Goal: Communication & Community: Participate in discussion

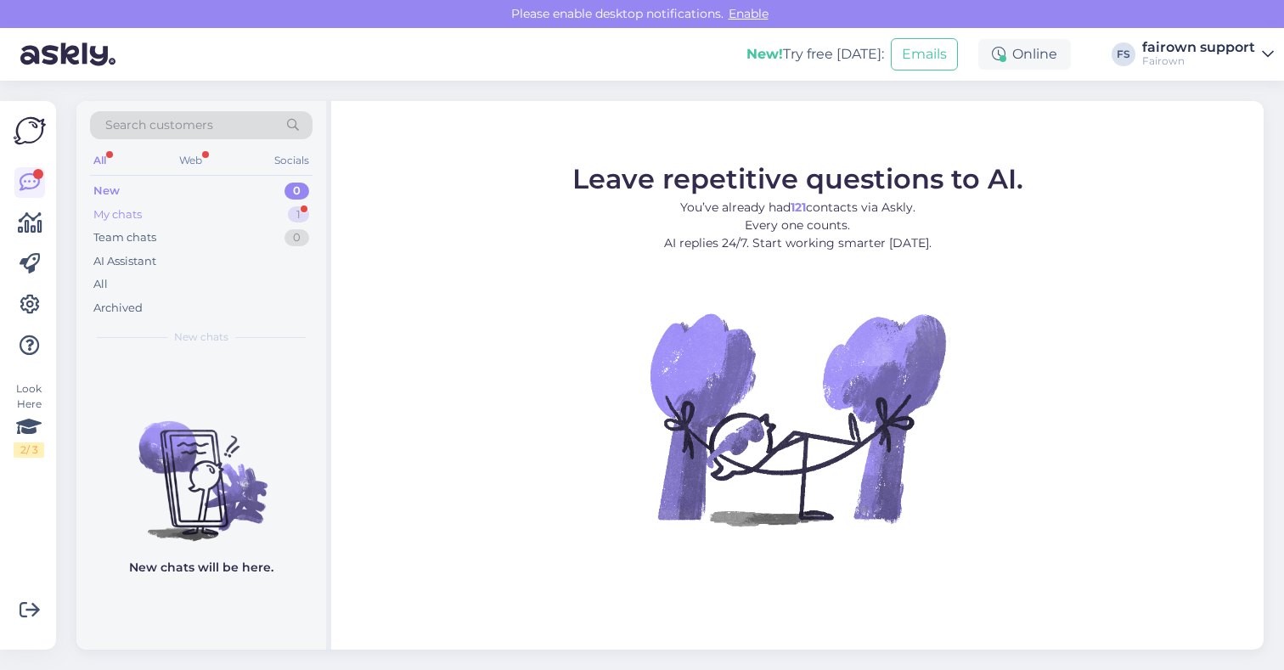
click at [250, 209] on div "My chats 1" at bounding box center [201, 215] width 223 height 24
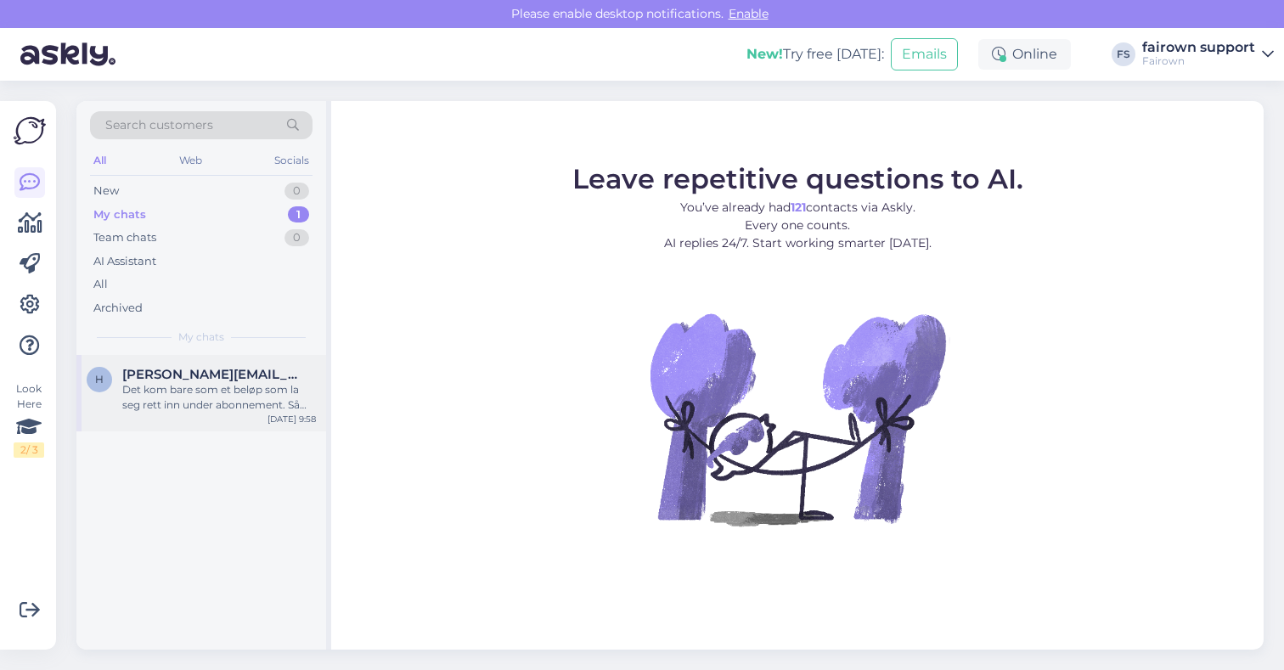
click at [244, 392] on div "Det kom bare som et beløp som la seg rett inn under abonnement. Så slik ut" at bounding box center [219, 397] width 194 height 31
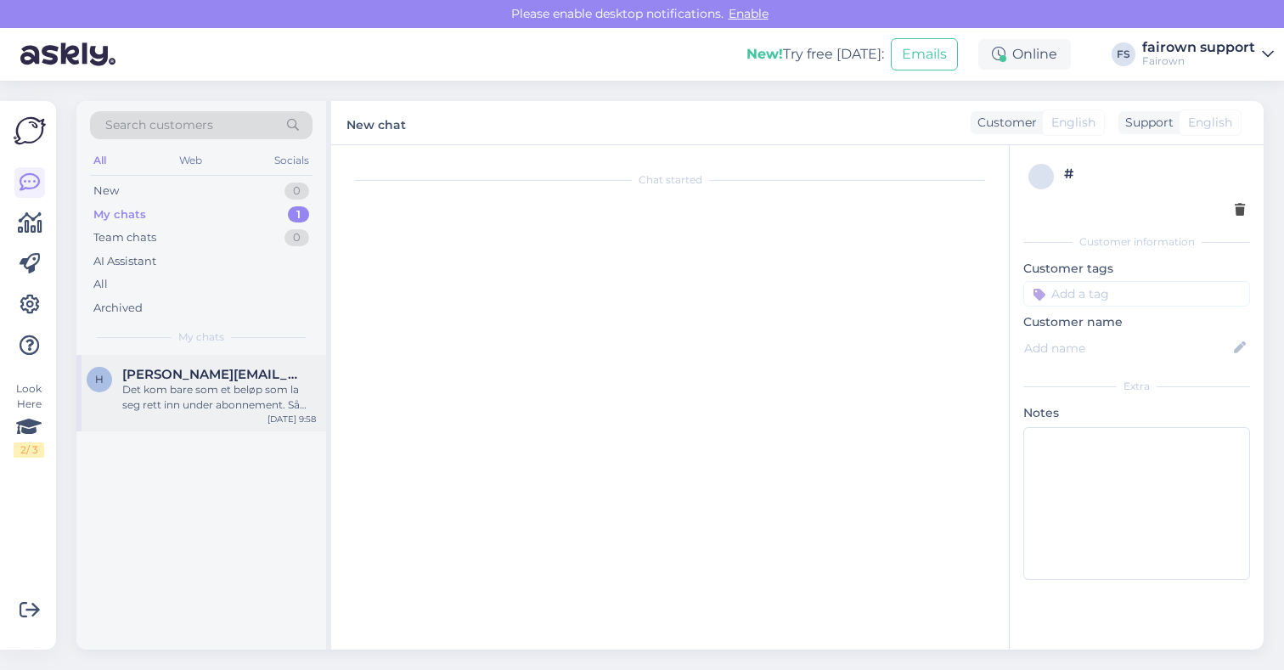
scroll to position [290, 0]
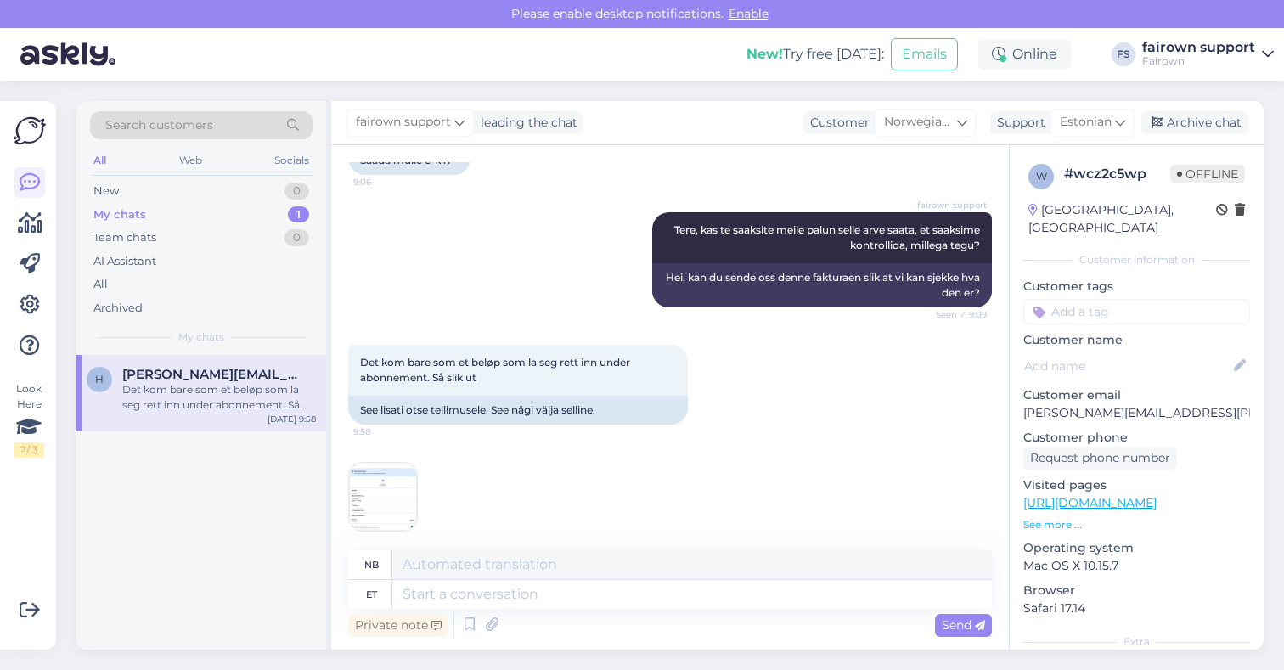
click at [383, 486] on img at bounding box center [383, 497] width 68 height 68
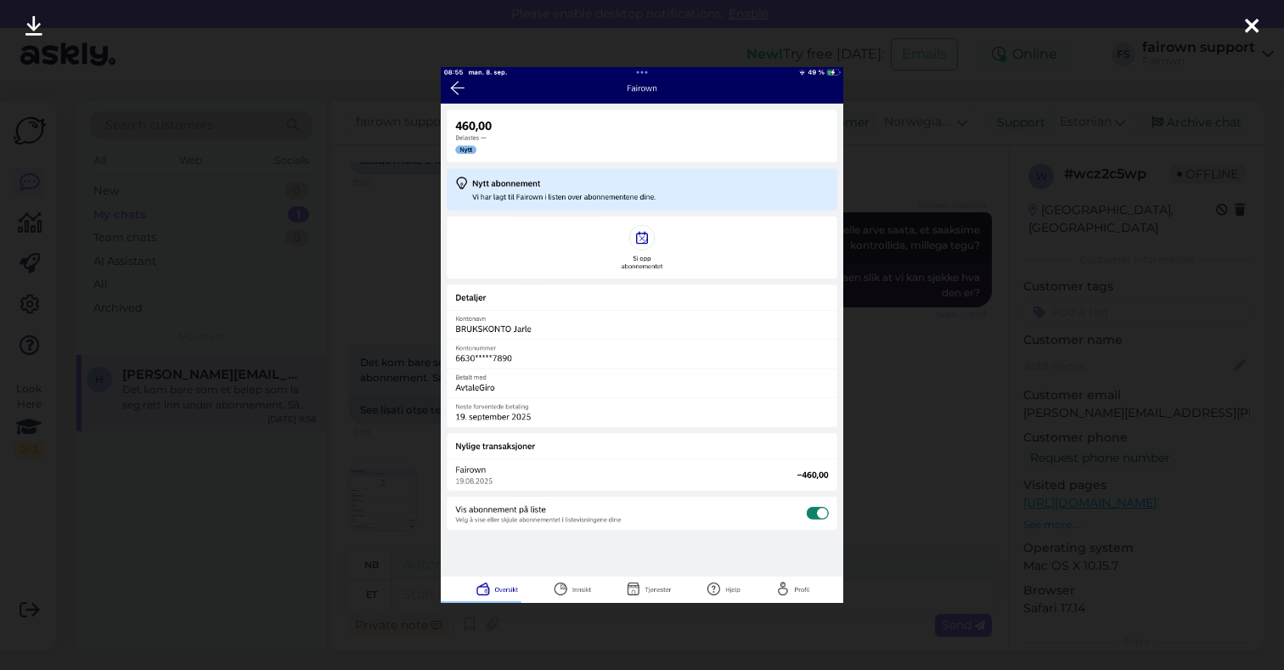
click at [886, 496] on div at bounding box center [642, 335] width 1284 height 670
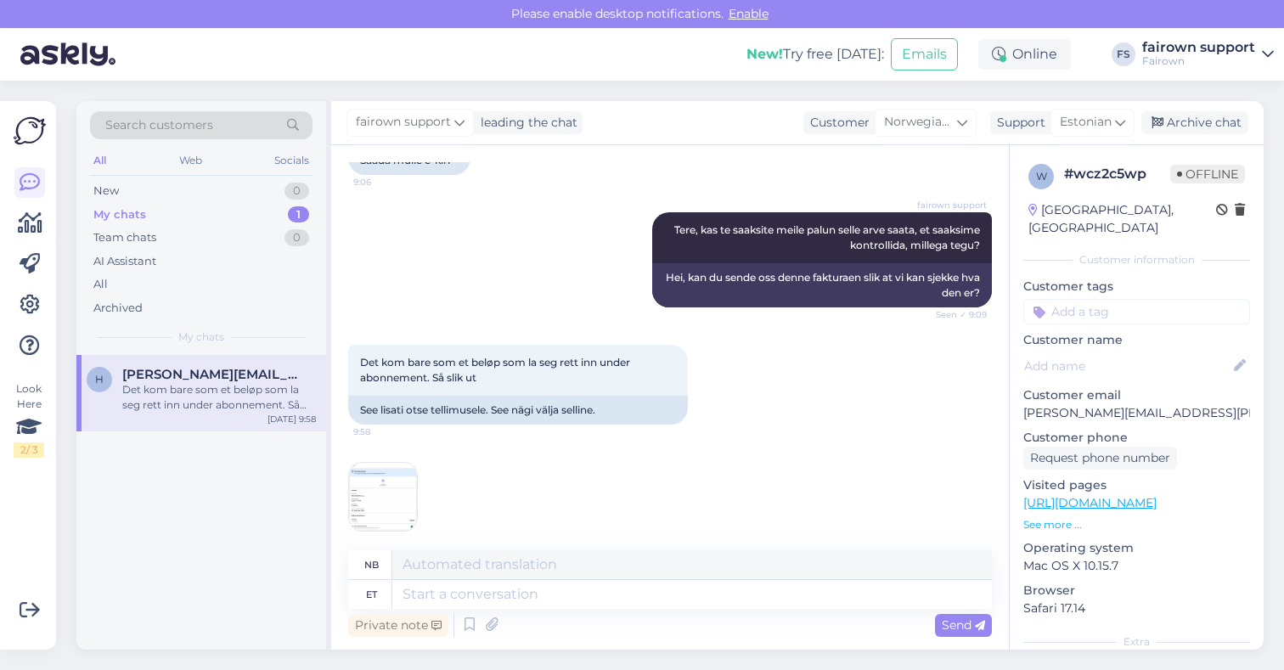
click at [388, 484] on img at bounding box center [383, 497] width 68 height 68
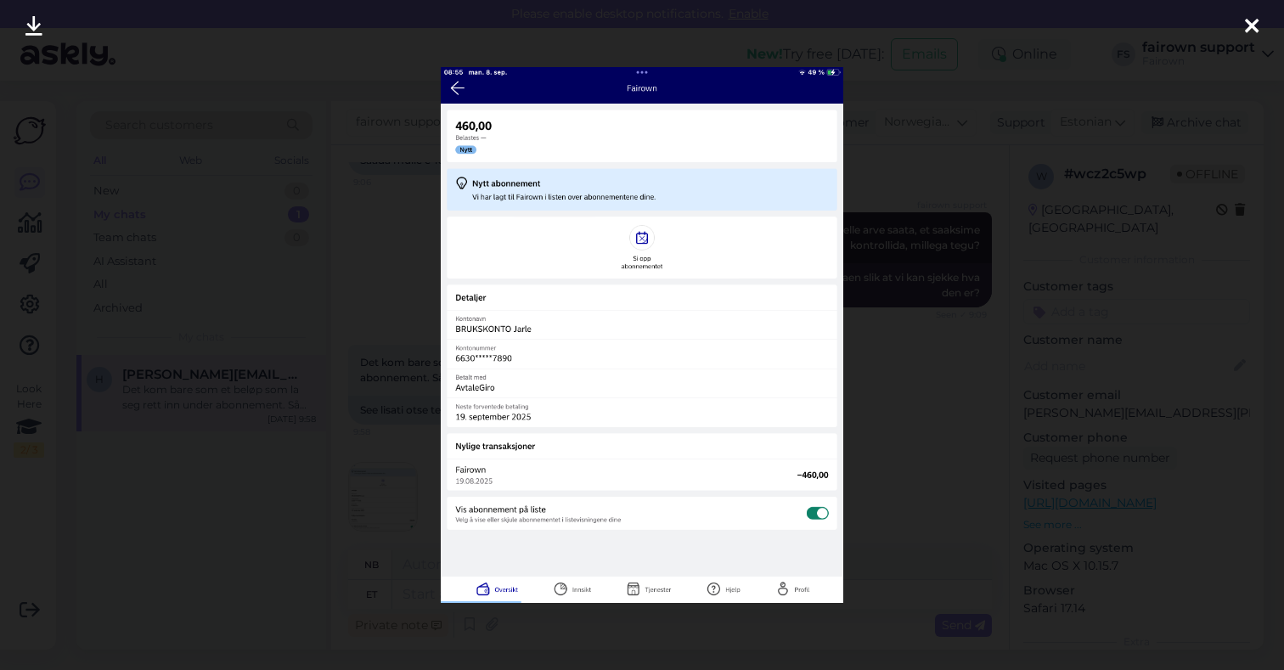
scroll to position [392, 0]
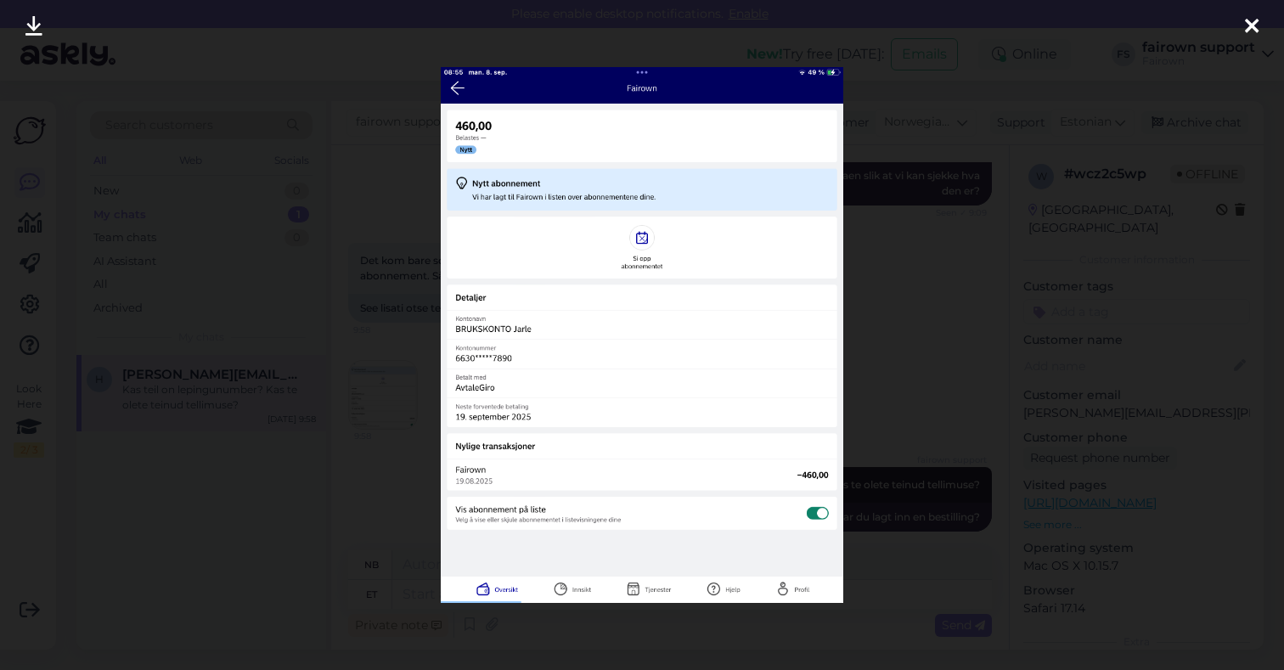
click at [889, 381] on div at bounding box center [642, 335] width 1284 height 670
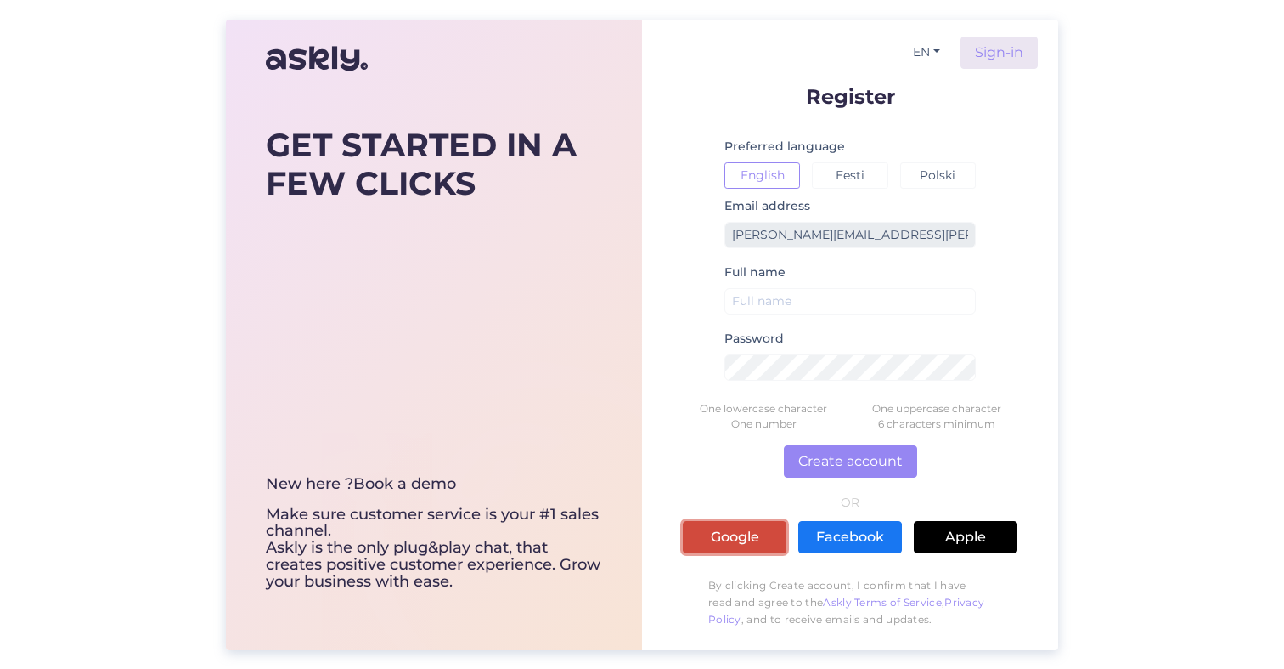
click at [750, 533] on link "Google" at bounding box center [735, 537] width 104 height 32
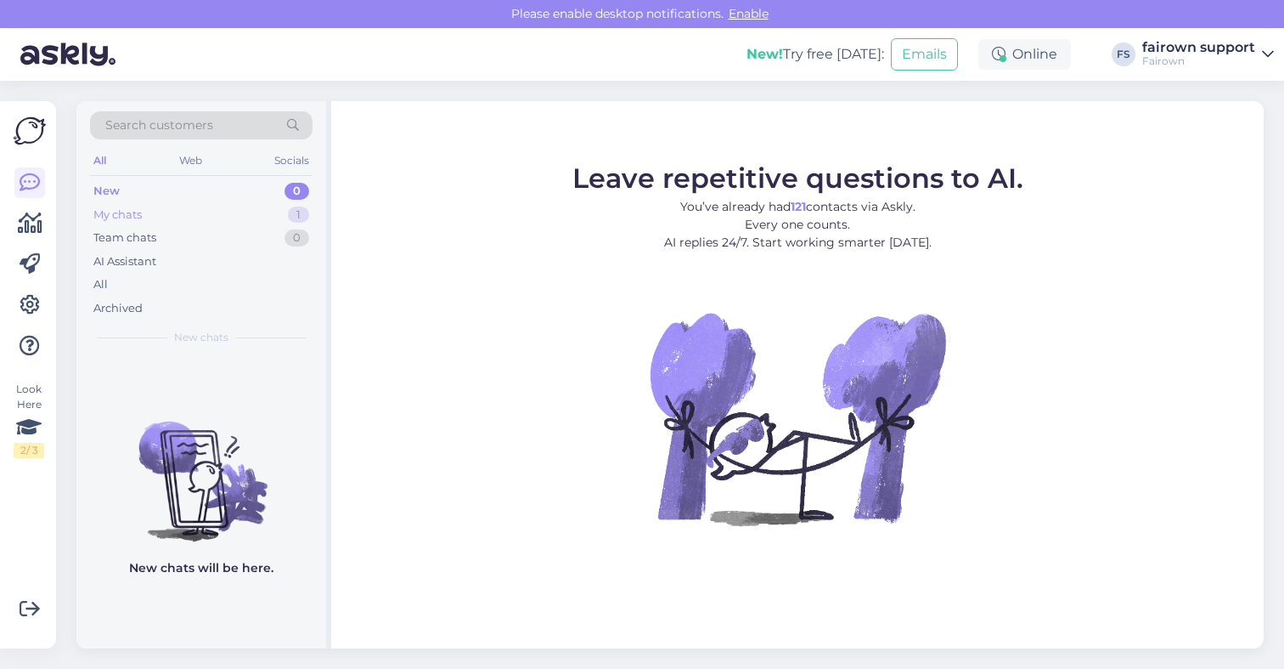
click at [224, 211] on div "My chats 1" at bounding box center [201, 215] width 223 height 24
